Goal: Task Accomplishment & Management: Complete application form

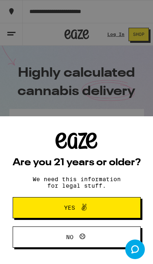
click at [120, 206] on button "Yes" at bounding box center [77, 207] width 128 height 21
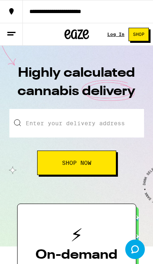
click at [9, 35] on line at bounding box center [10, 35] width 6 height 0
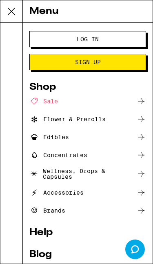
click at [54, 62] on button "Sign Up" at bounding box center [87, 62] width 117 height 16
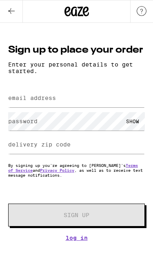
click at [28, 98] on label "email address" at bounding box center [32, 98] width 48 height 7
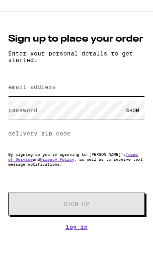
type input "k"
type input "sk"
